Goal: Entertainment & Leisure: Consume media (video, audio)

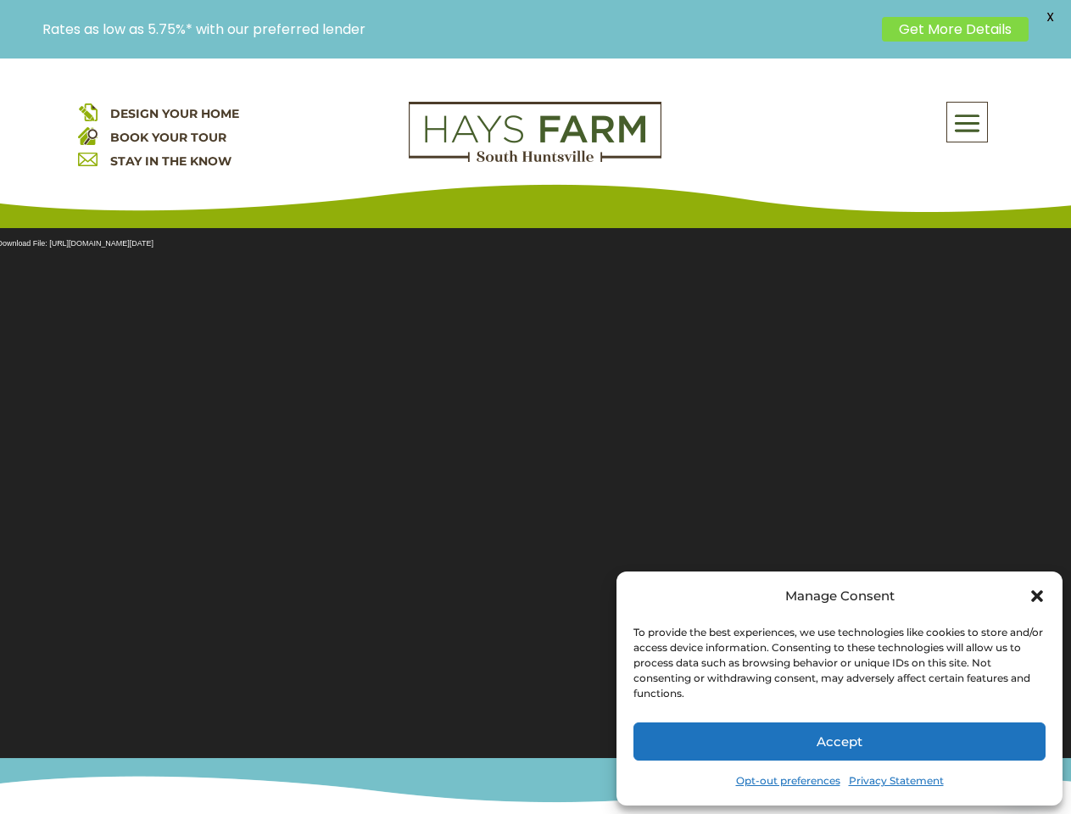
click at [535, 436] on section "Video Player Media error: Format(s) not supported or source(s) not found Downlo…" at bounding box center [535, 482] width 1071 height 551
click at [968, 122] on span at bounding box center [967, 122] width 40 height 39
click at [535, 483] on section "Video Player Media error: Format(s) not supported or source(s) not found Downlo…" at bounding box center [535, 482] width 1071 height 551
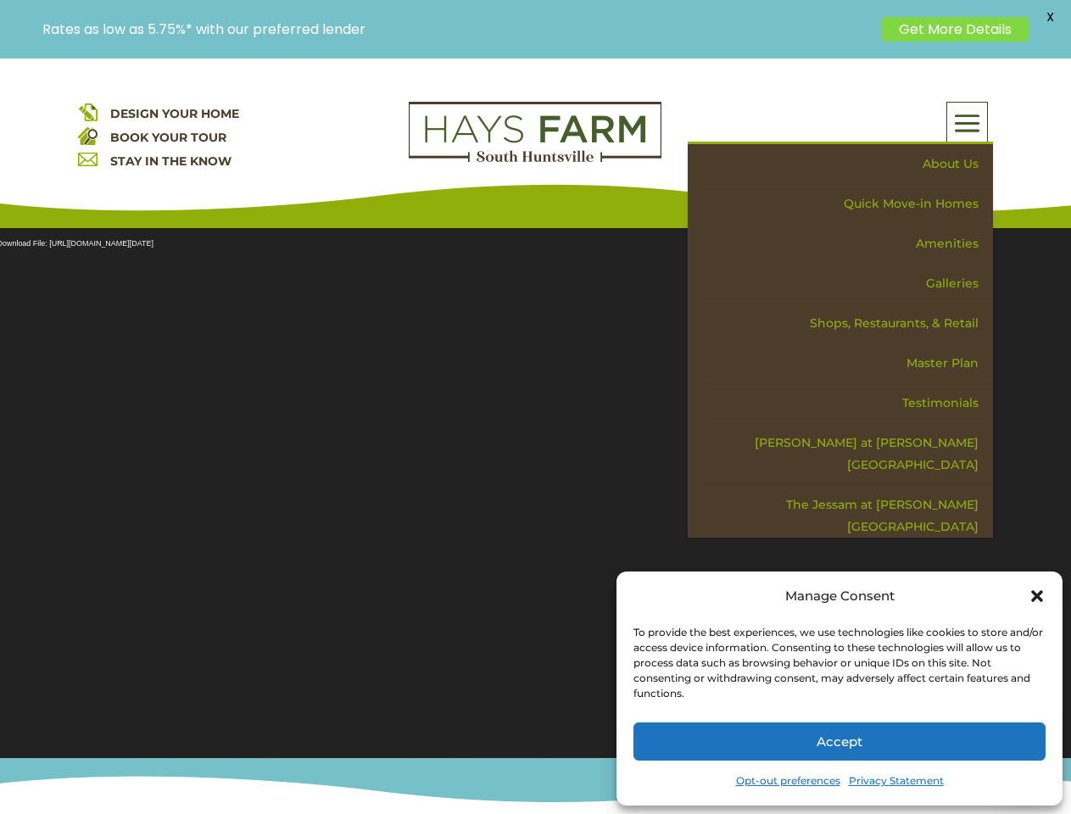
click at [1050, 17] on span "X" at bounding box center [1049, 16] width 25 height 25
